Goal: Connect with others

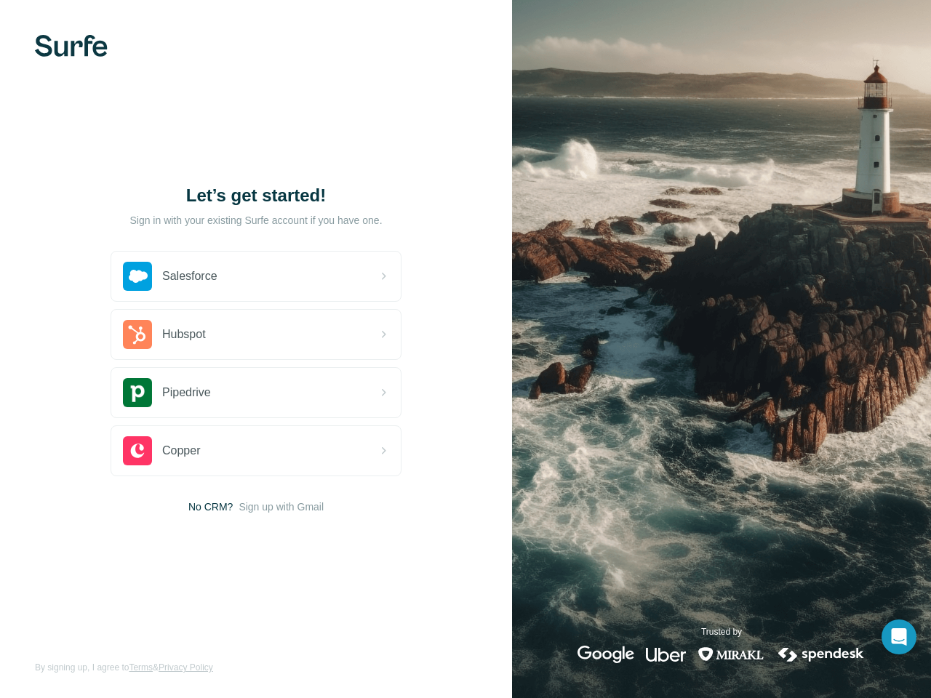
click at [465, 349] on div "Let’s get started! Sign in with your existing Surfe account if you have one. Sa…" at bounding box center [256, 349] width 512 height 698
click at [71, 46] on img at bounding box center [71, 46] width 73 height 22
click at [256, 276] on div "Salesforce" at bounding box center [255, 276] width 289 height 49
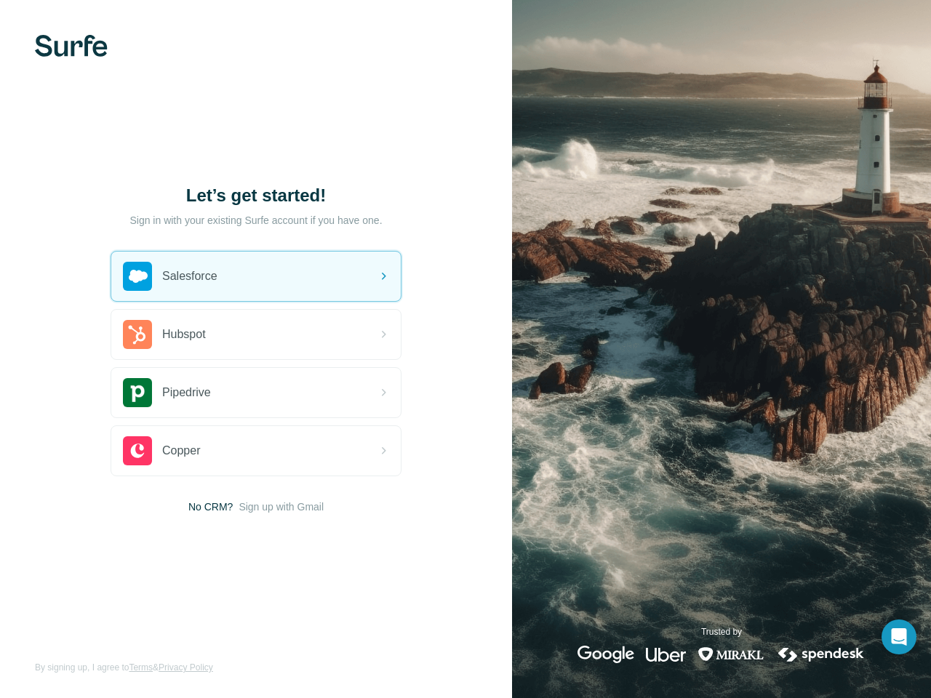
click at [256, 335] on div "Hubspot" at bounding box center [255, 334] width 289 height 49
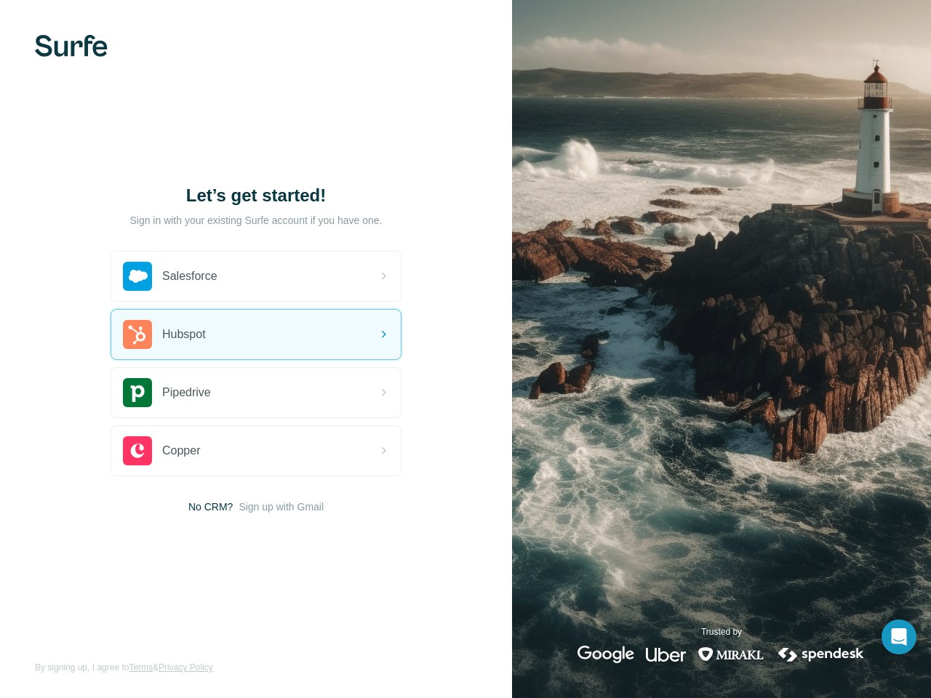
click at [256, 393] on div "Pipedrive" at bounding box center [255, 392] width 289 height 49
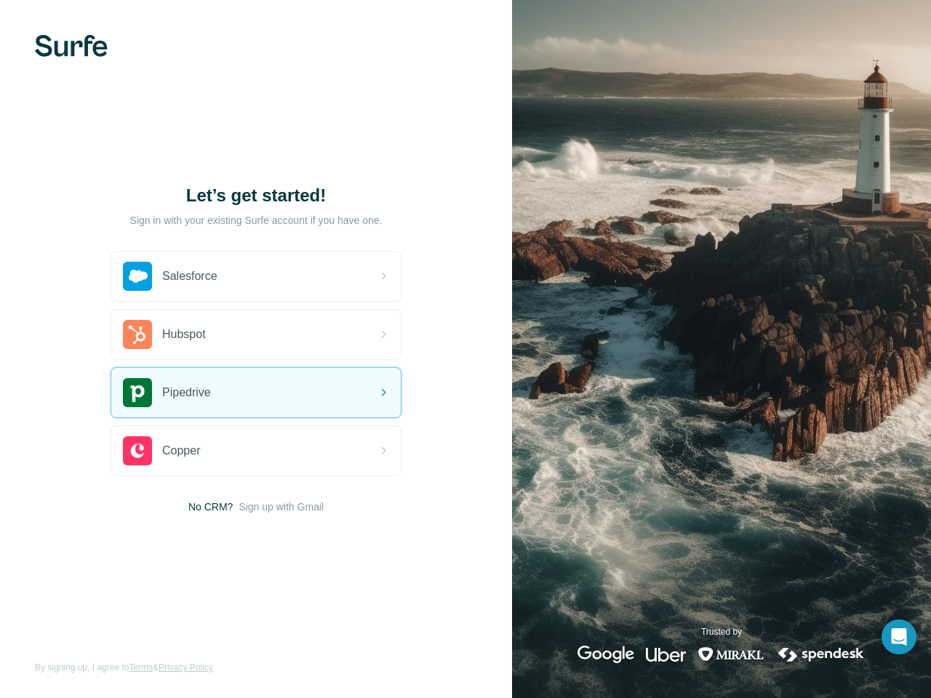
click at [256, 451] on div "Copper" at bounding box center [255, 450] width 289 height 49
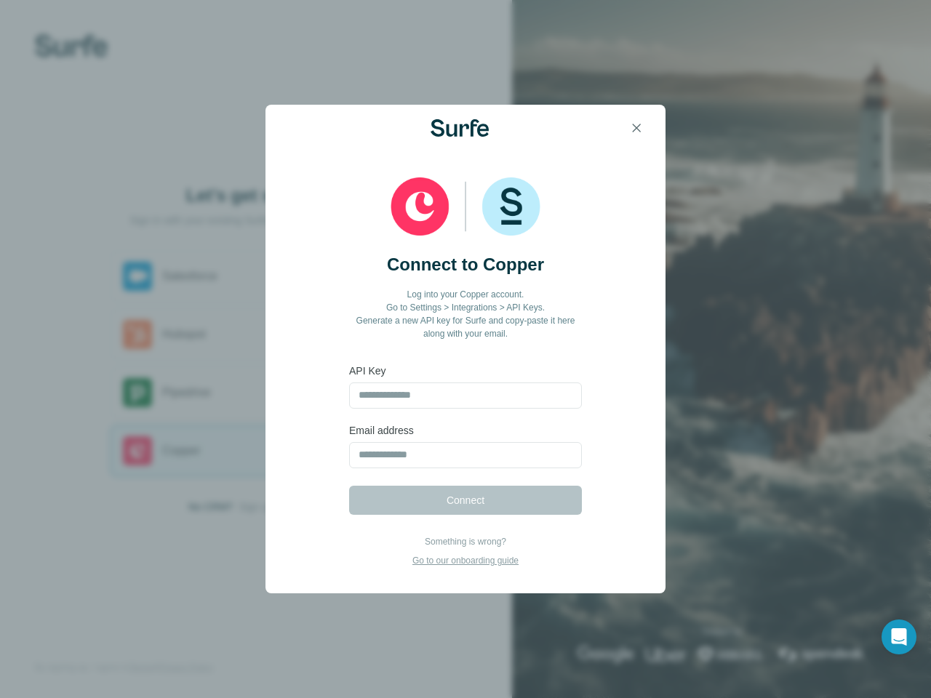
click at [899, 637] on icon "Open Intercom Messenger" at bounding box center [899, 636] width 15 height 17
